Goal: Information Seeking & Learning: Learn about a topic

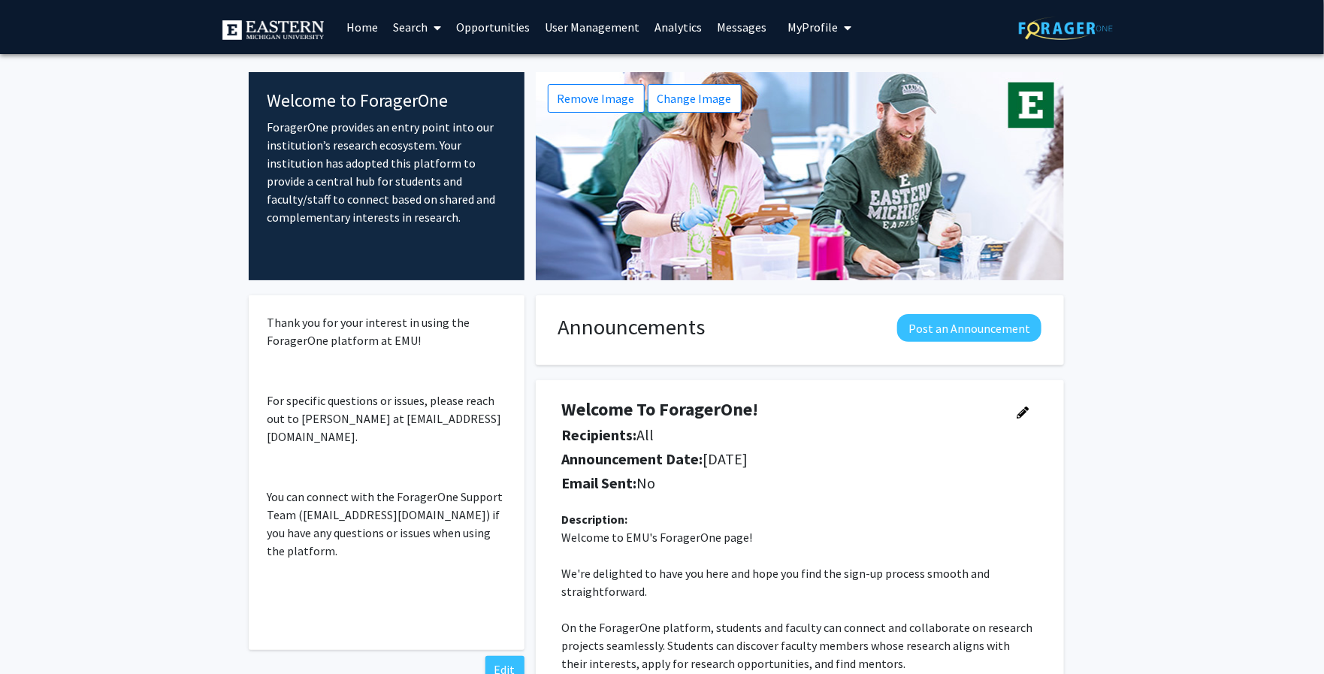
click at [572, 34] on link "User Management" at bounding box center [592, 27] width 110 height 53
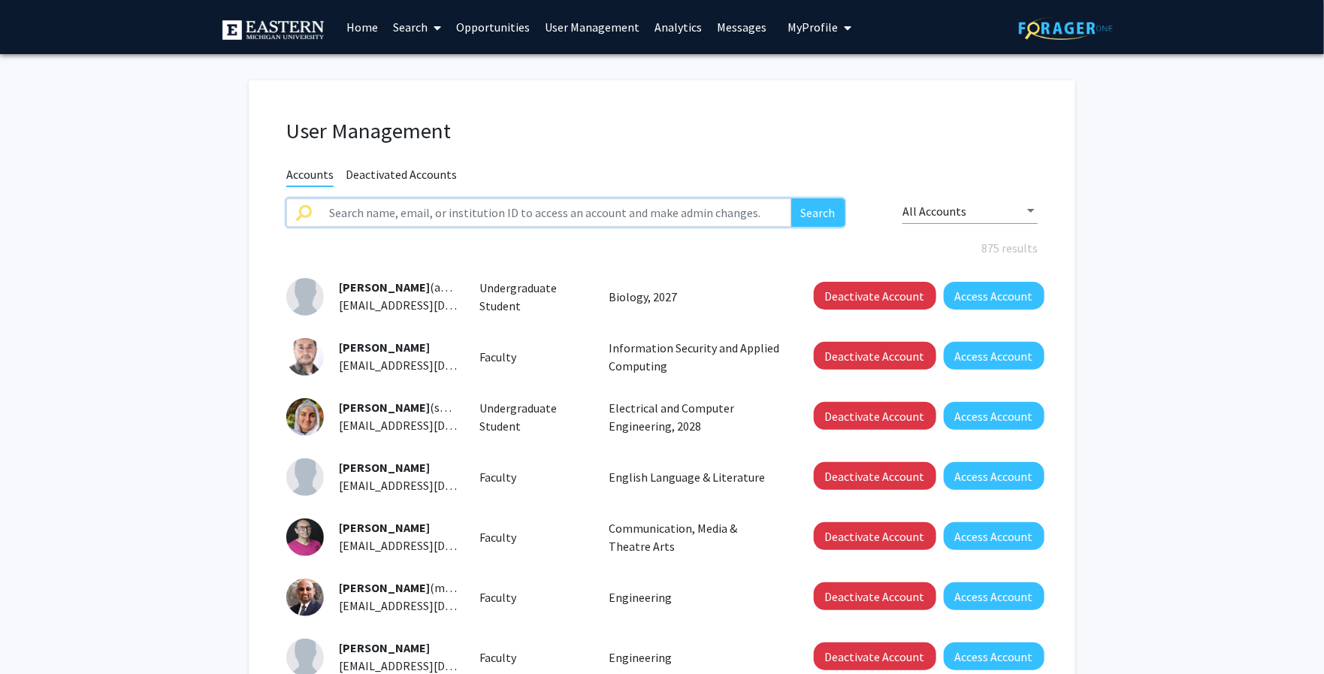
click at [484, 217] on input "text" at bounding box center [555, 212] width 471 height 29
type input "sierra"
click at [791, 198] on button "Search" at bounding box center [818, 212] width 54 height 29
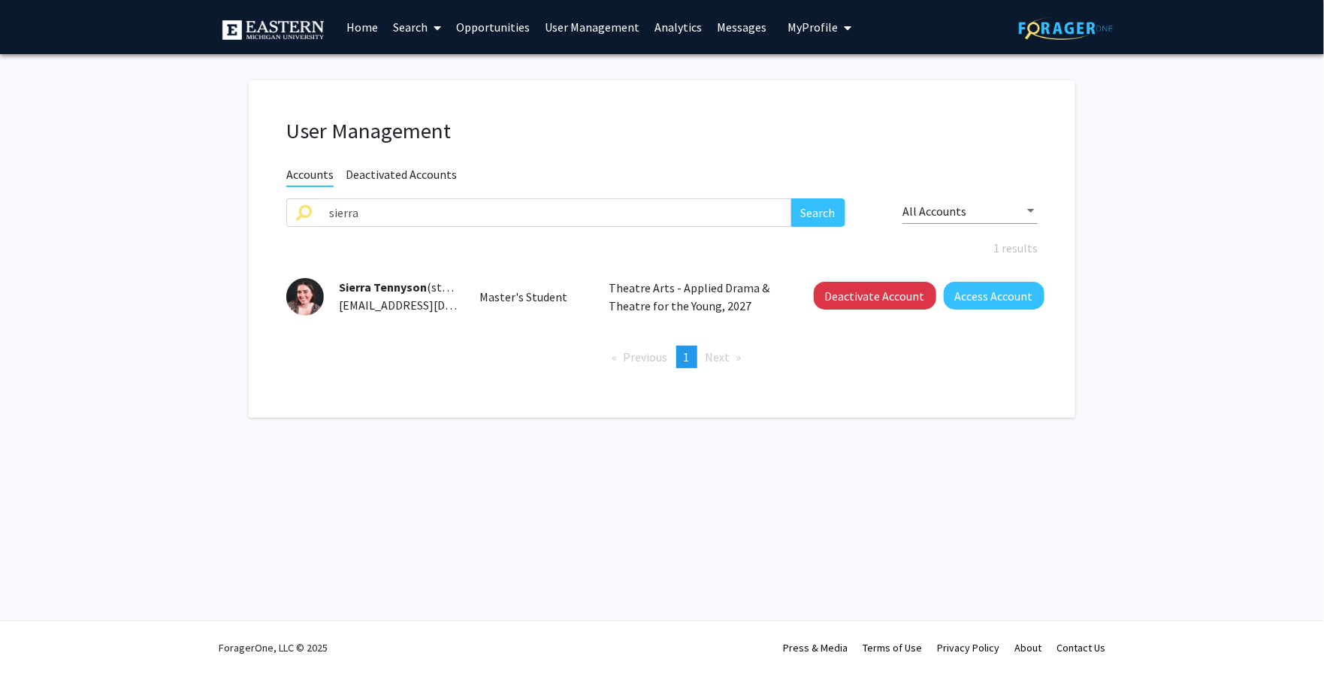
click at [394, 284] on span "Sierra Tennyson" at bounding box center [383, 286] width 88 height 15
click at [987, 292] on button "Access Account" at bounding box center [994, 296] width 101 height 28
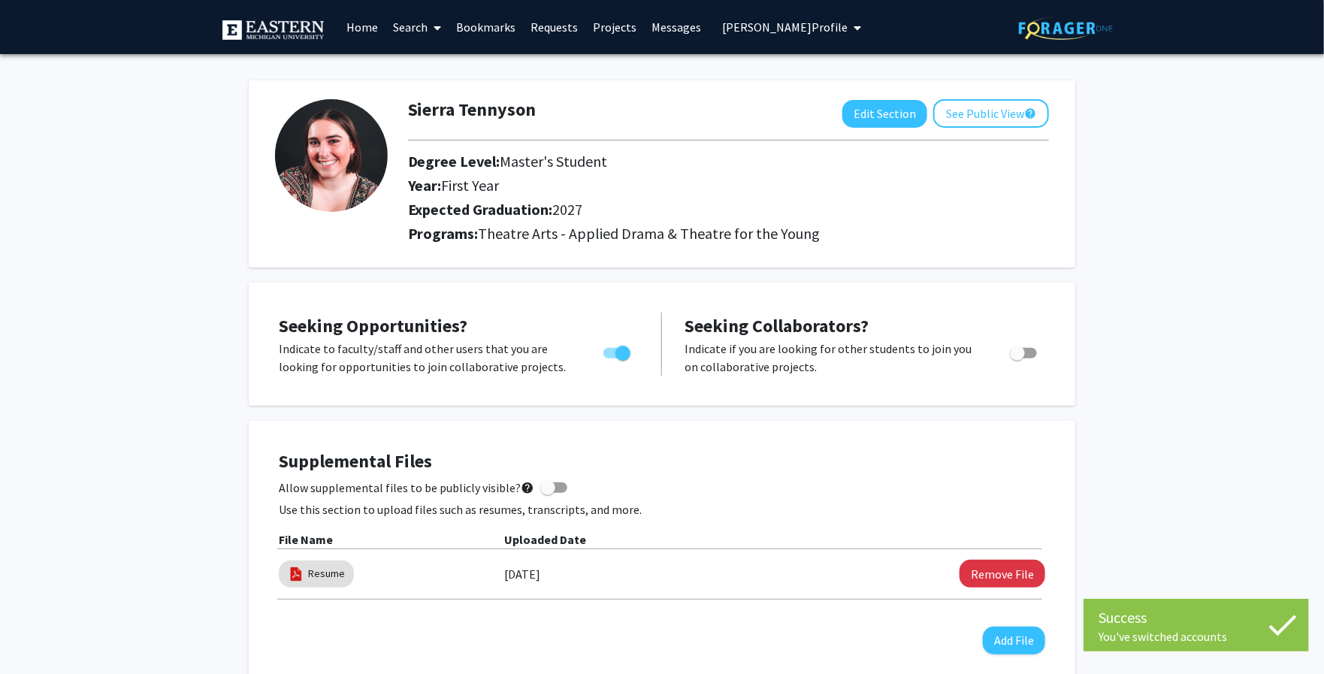
click at [402, 26] on link "Search" at bounding box center [416, 27] width 63 height 53
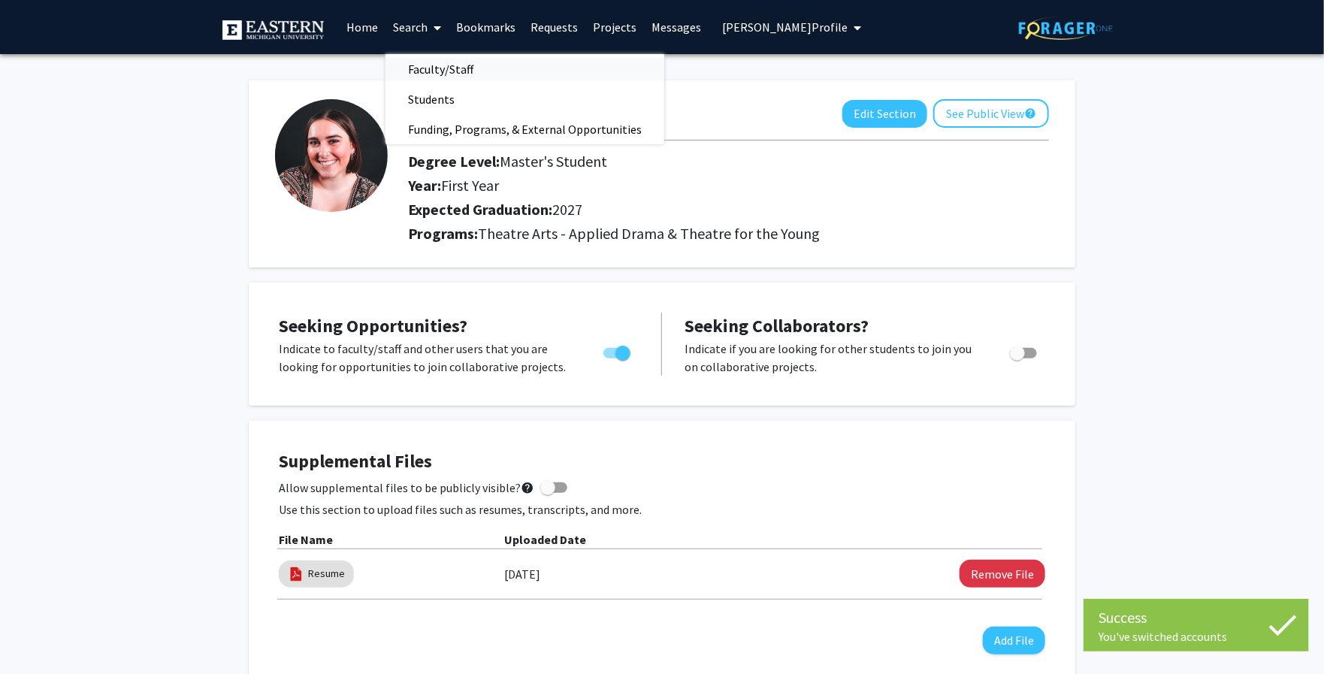
click at [422, 72] on span "Faculty/Staff" at bounding box center [440, 69] width 110 height 30
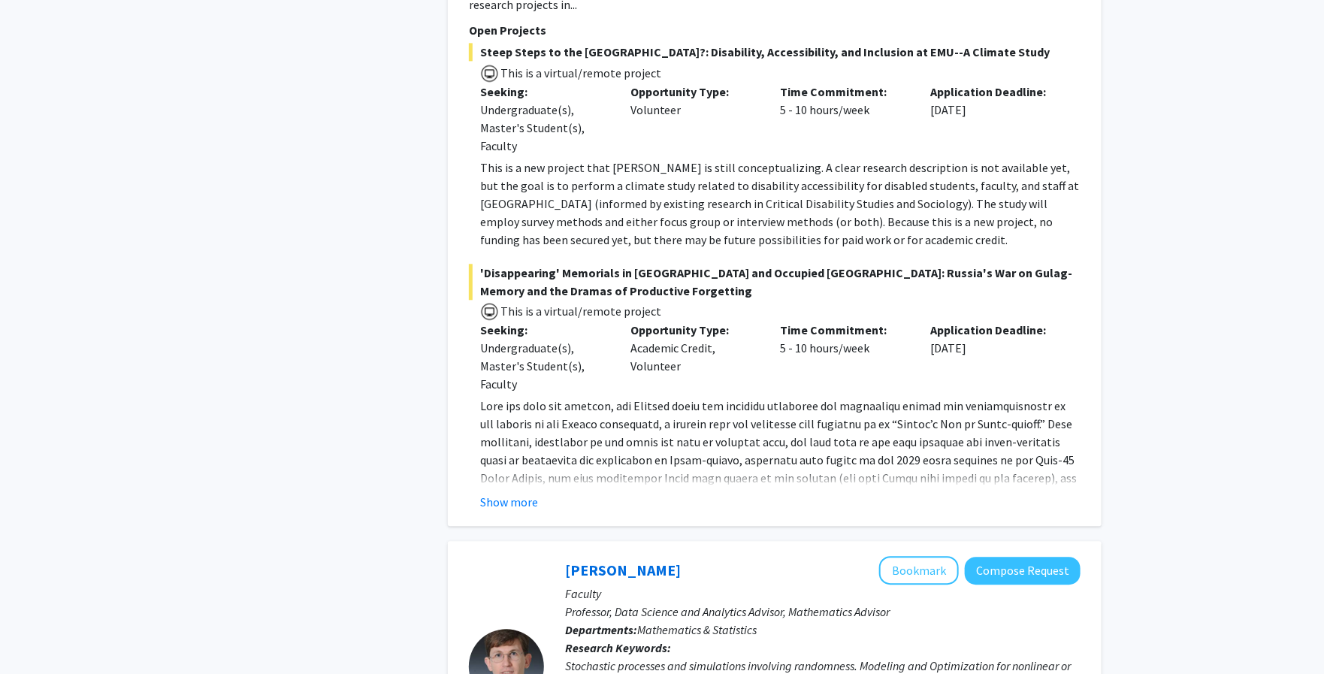
scroll to position [1590, 0]
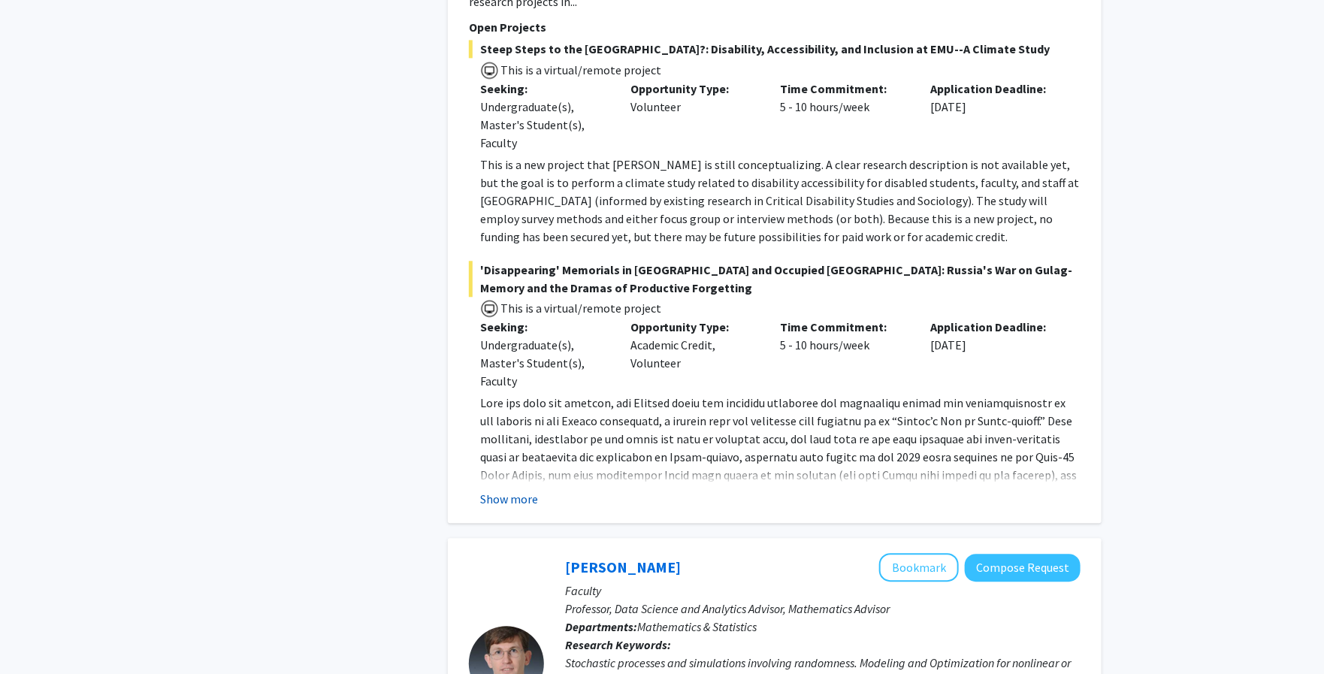
click at [495, 490] on button "Show more" at bounding box center [509, 499] width 58 height 18
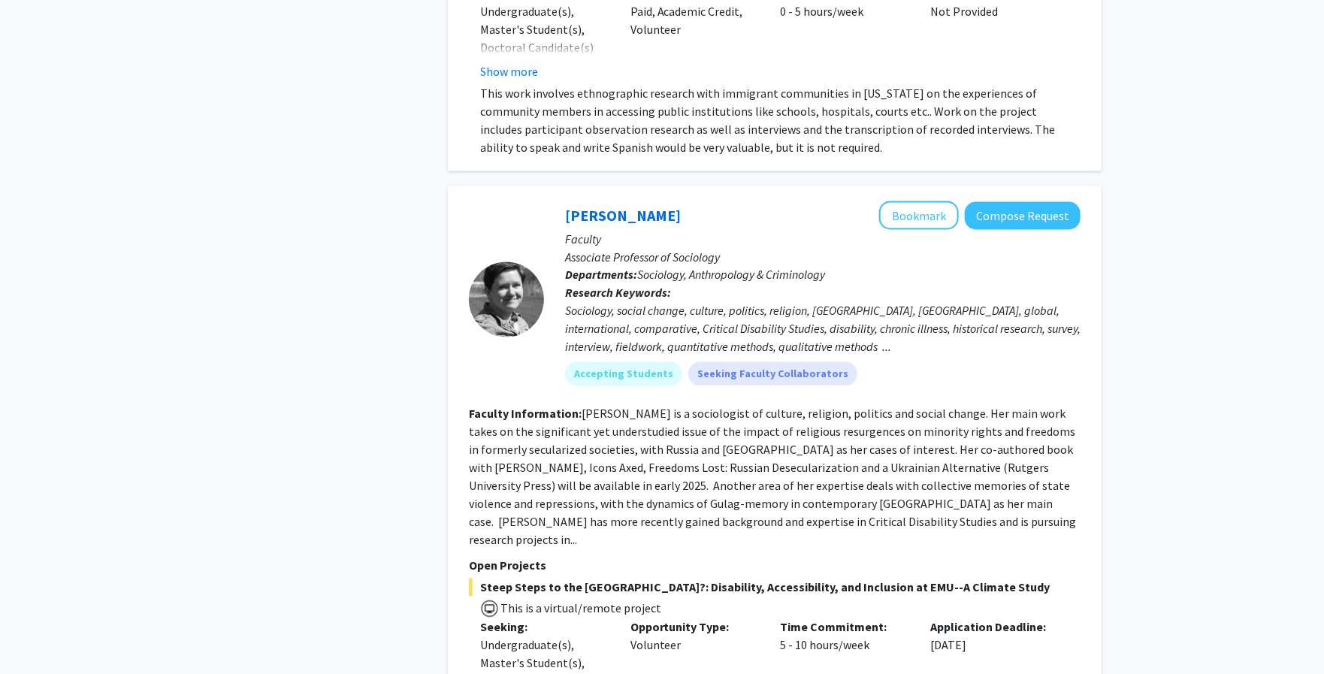
scroll to position [0, 0]
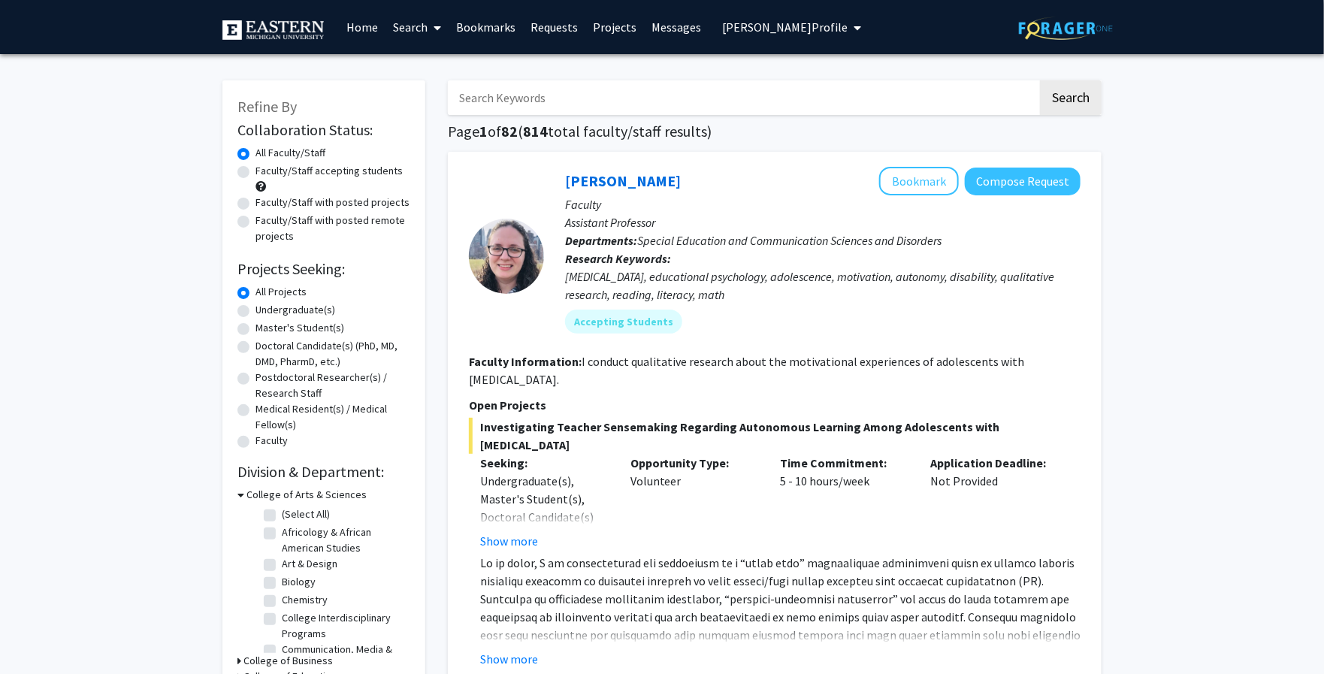
click at [255, 170] on label "Faculty/Staff accepting students" at bounding box center [328, 171] width 147 height 16
click at [255, 170] on input "Faculty/Staff accepting students" at bounding box center [260, 168] width 10 height 10
radio input "true"
